Goal: Task Accomplishment & Management: Complete application form

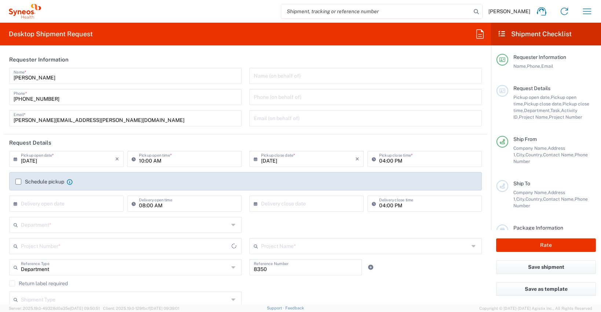
type input "[GEOGRAPHIC_DATA]"
type input "Syneos Health Clinical [GEOGRAPHIC_DATA]"
